Goal: Information Seeking & Learning: Learn about a topic

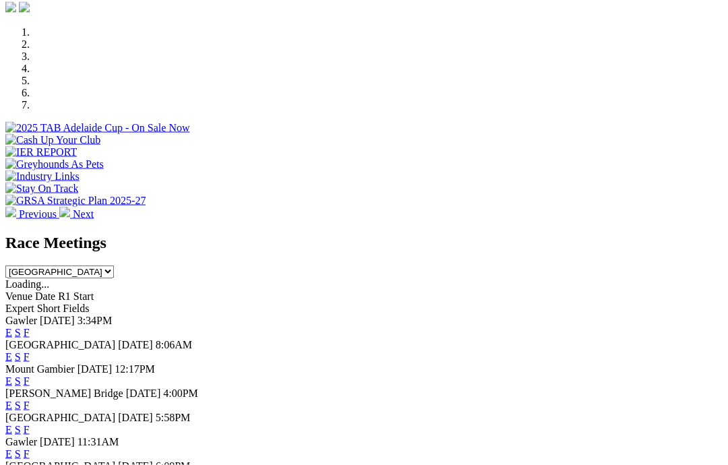
scroll to position [400, 0]
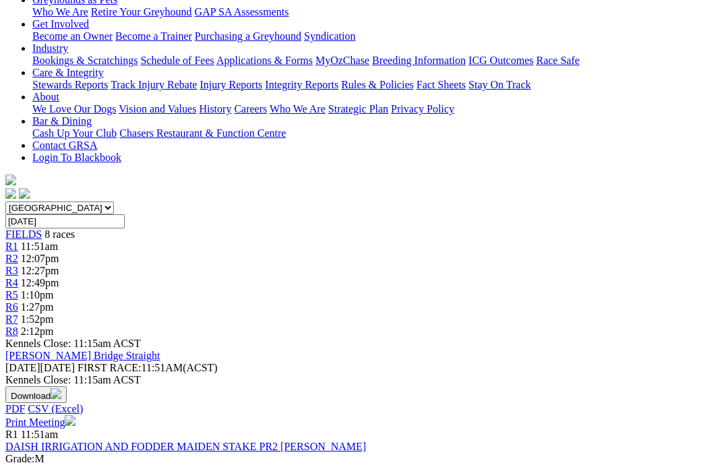
scroll to position [235, 0]
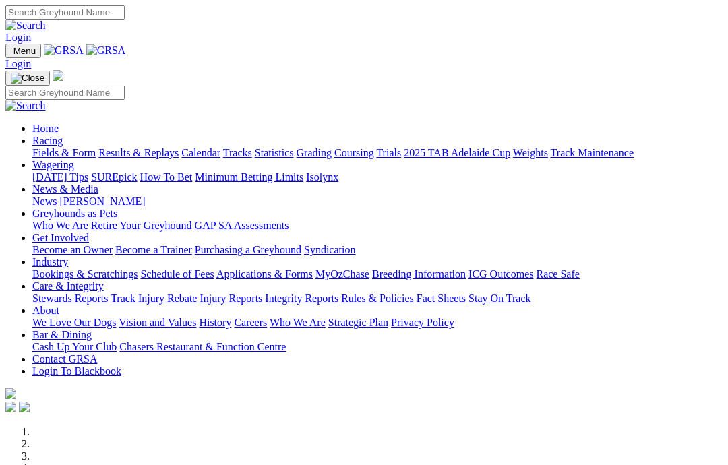
scroll to position [454, 0]
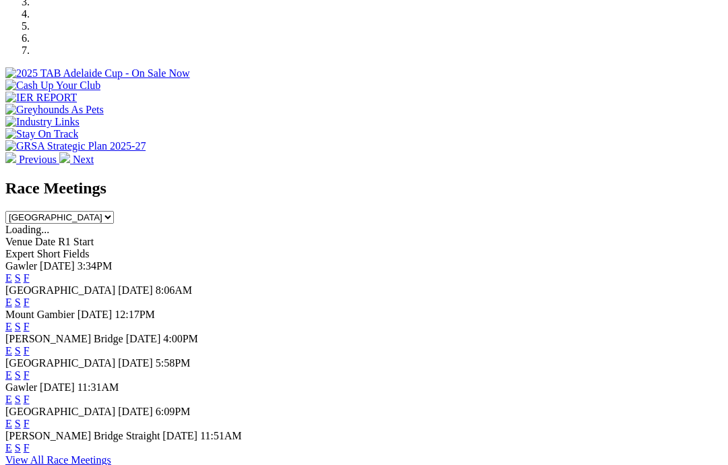
click at [30, 272] on link "F" at bounding box center [27, 277] width 6 height 11
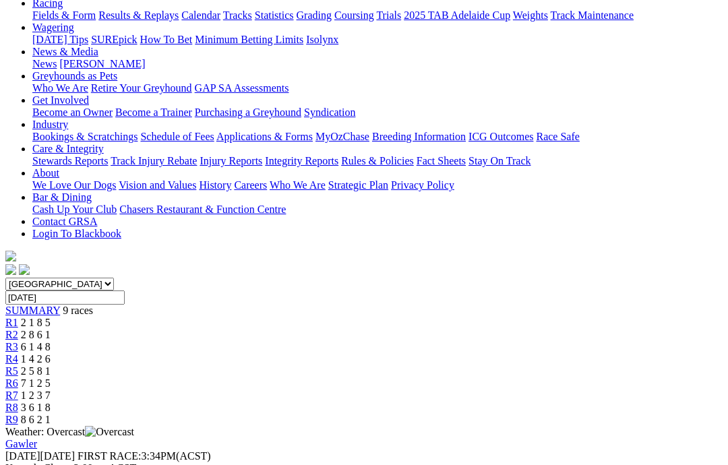
scroll to position [161, 0]
click at [18, 415] on link "R9" at bounding box center [11, 420] width 13 height 11
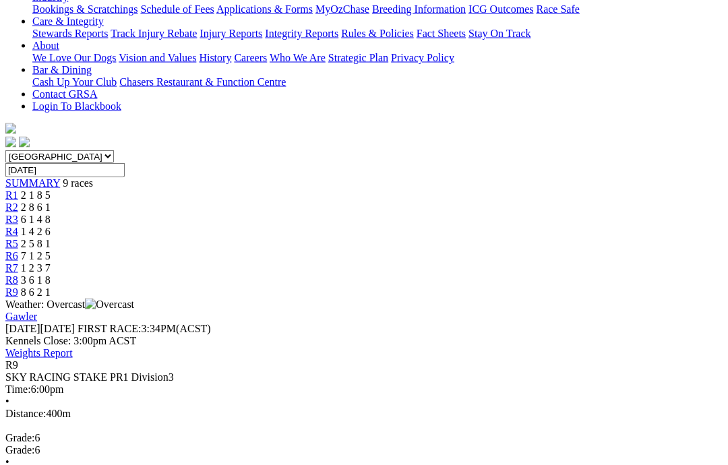
scroll to position [290, 0]
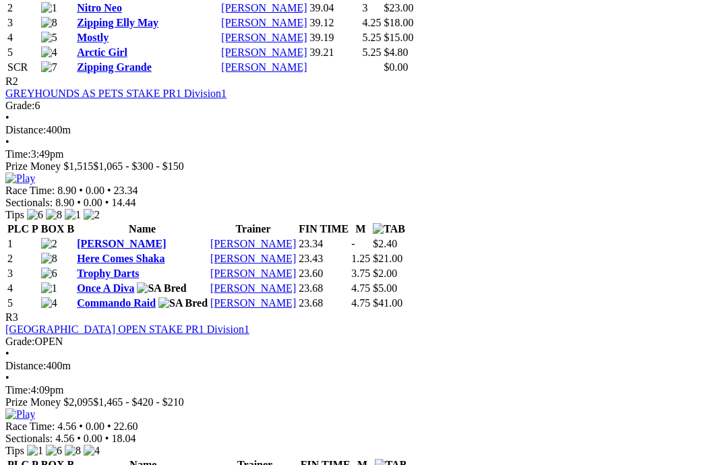
scroll to position [769, 0]
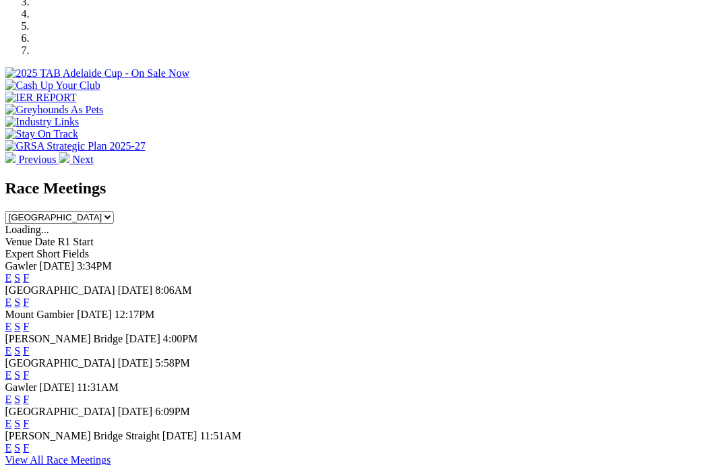
scroll to position [454, 1]
click at [30, 418] on link "F" at bounding box center [27, 423] width 6 height 11
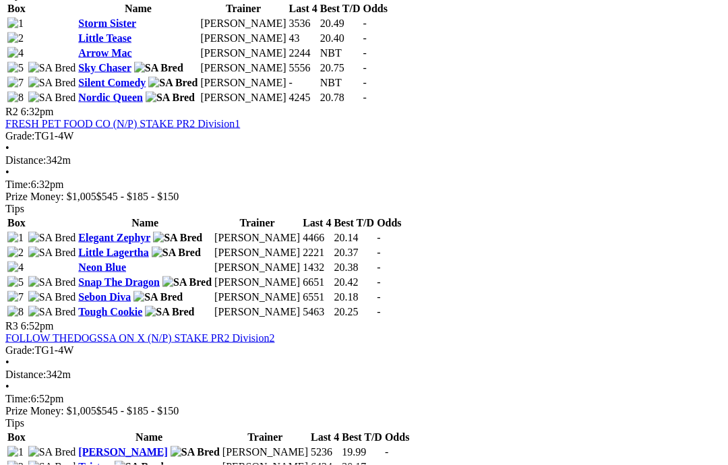
scroll to position [800, 0]
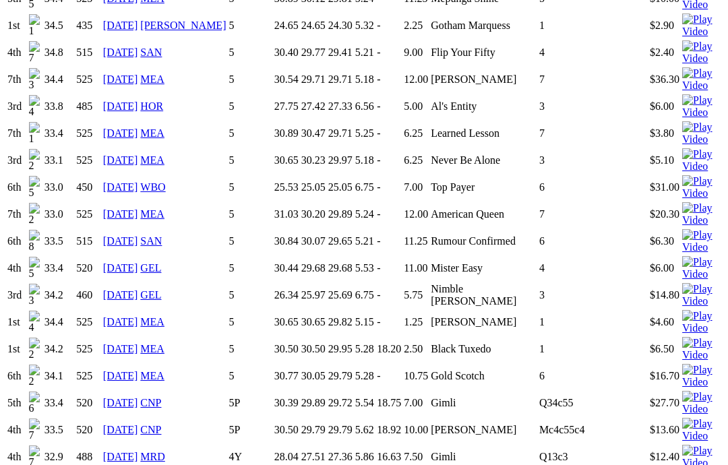
scroll to position [1241, 0]
